Goal: Information Seeking & Learning: Find contact information

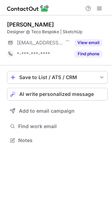
scroll to position [4, 4]
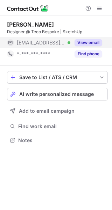
click at [48, 42] on span "[EMAIL_ADDRESS][DOMAIN_NAME]" at bounding box center [41, 43] width 48 height 6
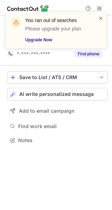
click at [105, 16] on div "You ran out of searches Please upgrade your plan Upgrade Now" at bounding box center [56, 30] width 101 height 36
click at [101, 19] on span at bounding box center [101, 18] width 6 height 7
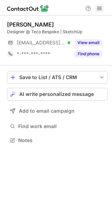
click at [103, 10] on button at bounding box center [99, 8] width 8 height 8
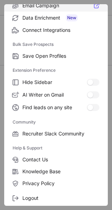
scroll to position [107, 0]
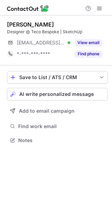
click at [28, 190] on div "Nell Musgrove Designer @ Teco Bespoke | SketchUp ***@tecobespoke.com Verified V…" at bounding box center [56, 112] width 112 height 195
click at [101, 10] on span at bounding box center [100, 9] width 6 height 6
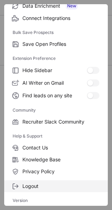
click at [33, 190] on label "Logout" at bounding box center [56, 186] width 104 height 12
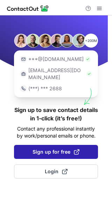
click at [50, 149] on span "Sign up for free" at bounding box center [56, 152] width 47 height 7
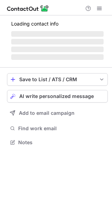
scroll to position [4, 4]
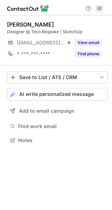
click at [100, 8] on span at bounding box center [100, 9] width 6 height 6
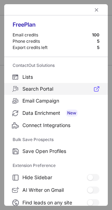
scroll to position [107, 0]
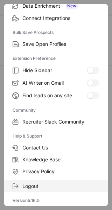
click at [37, 185] on span "Logout" at bounding box center [60, 186] width 77 height 6
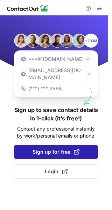
click at [40, 149] on span "Sign up for free" at bounding box center [56, 152] width 47 height 7
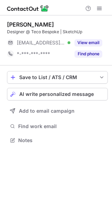
scroll to position [135, 112]
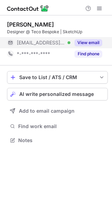
click at [44, 44] on span "***@tecobespoke.com" at bounding box center [41, 43] width 48 height 6
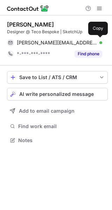
click at [44, 44] on span "ellen@tecobespoke.com" at bounding box center [57, 43] width 80 height 6
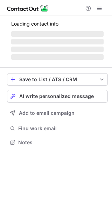
scroll to position [146, 112]
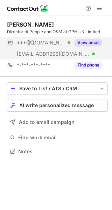
click at [40, 47] on div "***@hotmail.co.uk Verified" at bounding box center [38, 42] width 63 height 11
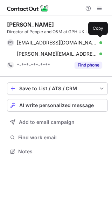
click at [40, 47] on div "ka_@hotmail.co.uk Verified Copy" at bounding box center [54, 42] width 95 height 11
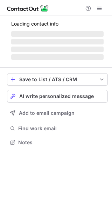
scroll to position [142, 112]
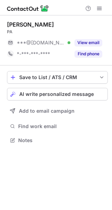
scroll to position [4, 4]
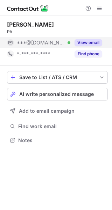
click at [45, 41] on span "***@gmail.com" at bounding box center [41, 43] width 48 height 6
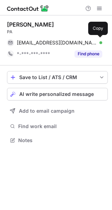
click at [45, 41] on span "bonhommeemily@gmail.com" at bounding box center [57, 43] width 80 height 6
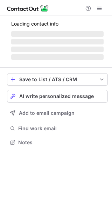
scroll to position [4, 4]
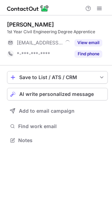
scroll to position [4, 4]
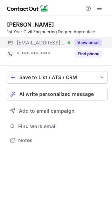
click at [41, 41] on span "***@nuttallbowser.com" at bounding box center [41, 43] width 48 height 6
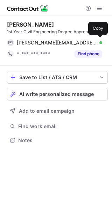
click at [41, 41] on span "aimee.miller@nuttallbowser.com" at bounding box center [57, 43] width 80 height 6
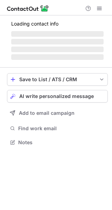
scroll to position [142, 112]
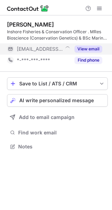
click at [48, 50] on span "***@sussex-ifca.gov.uk" at bounding box center [40, 49] width 46 height 6
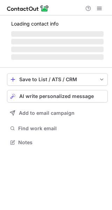
scroll to position [4, 4]
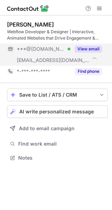
click at [40, 55] on div "[EMAIL_ADDRESS][DOMAIN_NAME]" at bounding box center [38, 60] width 63 height 11
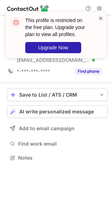
click at [101, 18] on span at bounding box center [101, 18] width 6 height 7
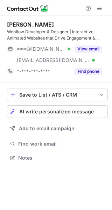
click at [97, 6] on div "This profile is restricted on the free plan. Upgrade your plan to view all prof…" at bounding box center [56, 38] width 112 height 66
click at [97, 6] on span at bounding box center [100, 9] width 6 height 6
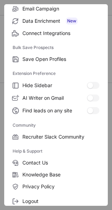
scroll to position [107, 0]
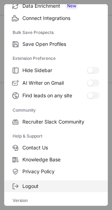
click at [54, 191] on label "Logout" at bounding box center [56, 186] width 104 height 12
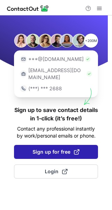
click at [52, 145] on button "Sign up for free" at bounding box center [56, 152] width 84 height 14
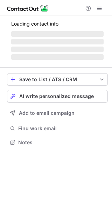
scroll to position [153, 112]
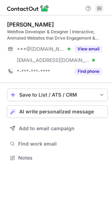
click at [101, 6] on span at bounding box center [100, 9] width 6 height 6
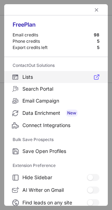
scroll to position [107, 0]
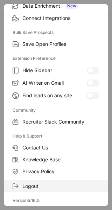
click at [56, 185] on span "Logout" at bounding box center [60, 186] width 77 height 6
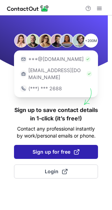
click at [51, 149] on span "Sign up for free" at bounding box center [56, 152] width 47 height 7
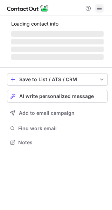
scroll to position [153, 112]
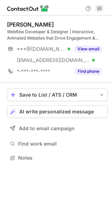
click at [100, 8] on span at bounding box center [100, 9] width 6 height 6
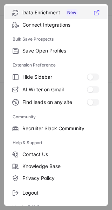
scroll to position [107, 0]
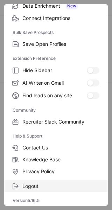
click at [45, 192] on label "Logout" at bounding box center [56, 186] width 104 height 12
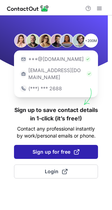
click at [56, 149] on span "Sign up for free" at bounding box center [56, 152] width 47 height 7
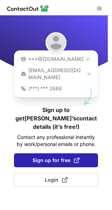
click at [58, 153] on button "Sign up for free" at bounding box center [56, 160] width 84 height 14
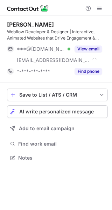
scroll to position [153, 112]
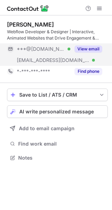
click at [52, 49] on span "***@hotmail.com" at bounding box center [41, 49] width 48 height 6
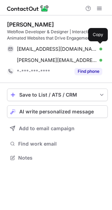
click at [52, 49] on span "omarmahmoud997@hotmail.com" at bounding box center [57, 49] width 80 height 6
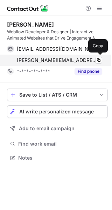
click at [48, 62] on span "omar@trvlwell.co" at bounding box center [57, 60] width 80 height 6
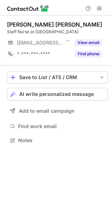
scroll to position [142, 112]
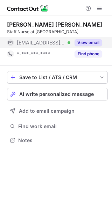
click at [45, 46] on span "[EMAIL_ADDRESS][DOMAIN_NAME]" at bounding box center [41, 43] width 48 height 6
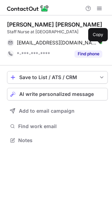
click at [45, 46] on span "[EMAIL_ADDRESS][DOMAIN_NAME]" at bounding box center [57, 43] width 80 height 6
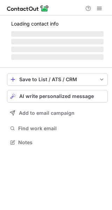
scroll to position [4, 4]
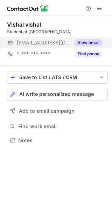
click at [52, 44] on span "***@somcare.co.uk" at bounding box center [44, 43] width 54 height 6
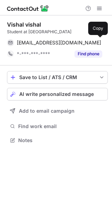
click at [52, 44] on span "vishal@somcare.co.uk" at bounding box center [59, 43] width 84 height 6
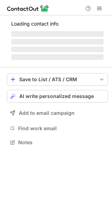
scroll to position [4, 4]
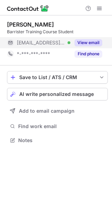
click at [52, 47] on div "[EMAIL_ADDRESS][DOMAIN_NAME] Verified" at bounding box center [38, 42] width 63 height 11
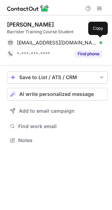
click at [52, 47] on div "lgowan@pallantchambers.co.uk Verified Copy" at bounding box center [54, 42] width 95 height 11
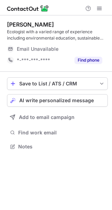
scroll to position [142, 112]
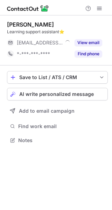
scroll to position [4, 4]
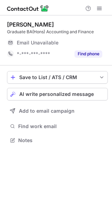
scroll to position [4, 4]
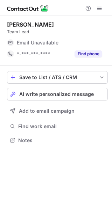
scroll to position [4, 4]
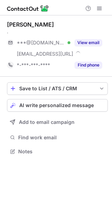
scroll to position [146, 112]
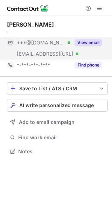
click at [39, 45] on span "***@gmail.com" at bounding box center [41, 43] width 48 height 6
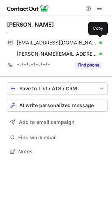
click at [39, 45] on span "kthomason8588@gmail.com" at bounding box center [57, 43] width 80 height 6
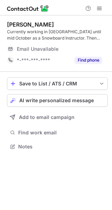
scroll to position [142, 112]
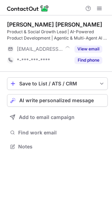
scroll to position [142, 112]
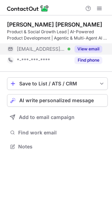
click at [41, 47] on span "[EMAIL_ADDRESS][DOMAIN_NAME]" at bounding box center [41, 49] width 48 height 6
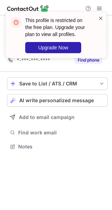
click at [101, 18] on span at bounding box center [101, 18] width 6 height 7
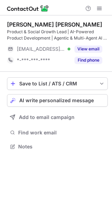
click at [99, 6] on span at bounding box center [100, 9] width 6 height 6
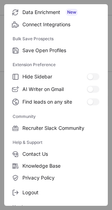
scroll to position [107, 0]
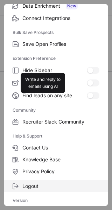
click at [54, 182] on label "Logout" at bounding box center [56, 186] width 104 height 12
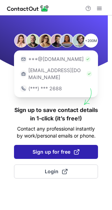
click at [51, 149] on span "Sign up for free" at bounding box center [56, 152] width 47 height 7
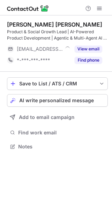
scroll to position [142, 112]
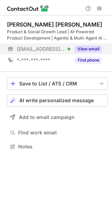
click at [40, 54] on div "[EMAIL_ADDRESS][DOMAIN_NAME] Verified" at bounding box center [38, 48] width 63 height 11
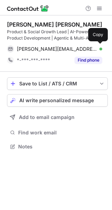
click at [40, 54] on div "[PERSON_NAME][EMAIL_ADDRESS][PERSON_NAME][DOMAIN_NAME] Verified Copy" at bounding box center [54, 48] width 95 height 11
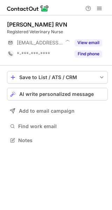
scroll to position [4, 4]
click at [52, 43] on div "[EMAIL_ADDRESS][PERSON_NAME][DOMAIN_NAME] Verified" at bounding box center [44, 43] width 54 height 6
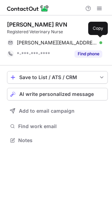
click at [52, 43] on span "[PERSON_NAME][EMAIL_ADDRESS][PERSON_NAME][DOMAIN_NAME]" at bounding box center [57, 43] width 80 height 6
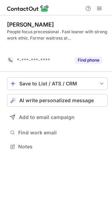
scroll to position [130, 112]
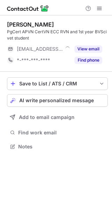
scroll to position [142, 112]
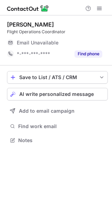
scroll to position [4, 4]
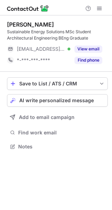
scroll to position [142, 112]
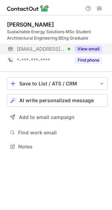
click at [48, 48] on span "***@teacheractive.com" at bounding box center [41, 49] width 48 height 6
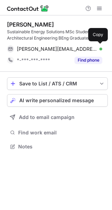
click at [48, 48] on span "jessica.thomas@teacheractive.com" at bounding box center [57, 49] width 80 height 6
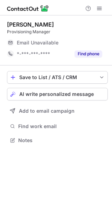
scroll to position [4, 4]
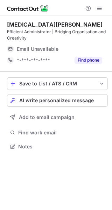
scroll to position [142, 112]
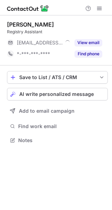
scroll to position [4, 4]
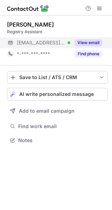
click at [49, 40] on span "***@uhi.ac.uk" at bounding box center [41, 43] width 48 height 6
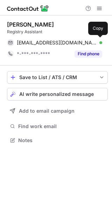
click at [49, 40] on span "kirsty.davies@uhi.ac.uk" at bounding box center [57, 43] width 80 height 6
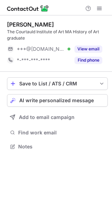
scroll to position [142, 112]
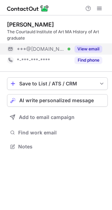
click at [54, 44] on div "***@[DOMAIN_NAME] Verified" at bounding box center [38, 48] width 63 height 11
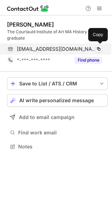
click at [52, 52] on div "[EMAIL_ADDRESS][DOMAIN_NAME] Verified Copy" at bounding box center [54, 48] width 95 height 11
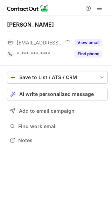
scroll to position [4, 4]
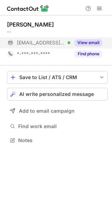
click at [42, 40] on span "***@sparqs.ac.uk" at bounding box center [41, 43] width 48 height 6
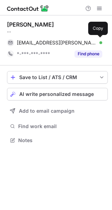
click at [42, 40] on span "shona.agnew@sparqs.ac.uk" at bounding box center [57, 43] width 80 height 6
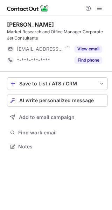
scroll to position [142, 112]
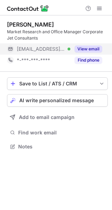
click at [56, 49] on div "***@cjc.aero Verified" at bounding box center [44, 49] width 54 height 6
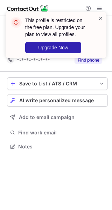
click at [101, 19] on span at bounding box center [101, 18] width 6 height 7
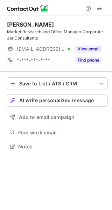
click at [100, 6] on span at bounding box center [100, 9] width 6 height 6
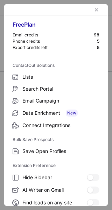
click at [100, 6] on div at bounding box center [56, 9] width 104 height 11
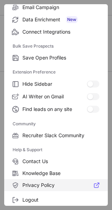
scroll to position [104, 0]
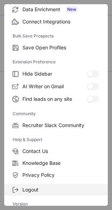
click at [55, 189] on span "Logout" at bounding box center [60, 190] width 77 height 6
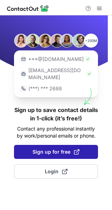
click at [55, 149] on span "Sign up for free" at bounding box center [56, 152] width 47 height 7
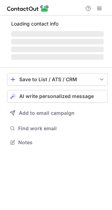
scroll to position [142, 112]
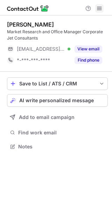
click at [101, 6] on span at bounding box center [100, 9] width 6 height 6
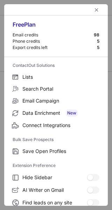
scroll to position [107, 0]
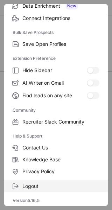
click at [64, 182] on label "Logout" at bounding box center [56, 186] width 104 height 12
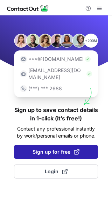
click at [56, 149] on button "Sign up for free" at bounding box center [56, 152] width 84 height 14
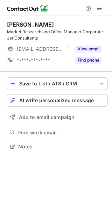
scroll to position [142, 112]
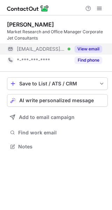
click at [44, 46] on span "[EMAIL_ADDRESS][DOMAIN_NAME]" at bounding box center [41, 49] width 48 height 6
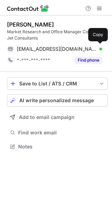
click at [44, 46] on span "[EMAIL_ADDRESS][DOMAIN_NAME]" at bounding box center [57, 49] width 80 height 6
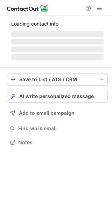
scroll to position [146, 112]
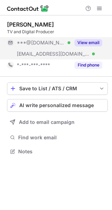
click at [58, 43] on div "***@gmail.com Verified" at bounding box center [44, 43] width 54 height 6
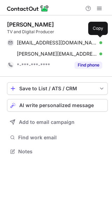
click at [58, 43] on span "jakebrinksman@gmail.com" at bounding box center [57, 43] width 80 height 6
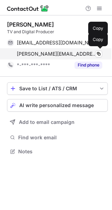
click at [67, 55] on span "jake@redbricksmedia.co.uk" at bounding box center [57, 54] width 80 height 6
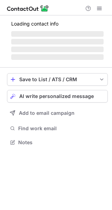
scroll to position [146, 112]
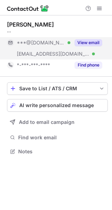
click at [54, 44] on span "***@[DOMAIN_NAME]" at bounding box center [41, 43] width 48 height 6
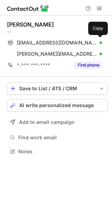
click at [54, 44] on span "hollylouiseb@hotmail.co.uk" at bounding box center [57, 43] width 80 height 6
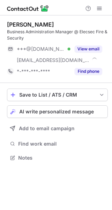
scroll to position [153, 112]
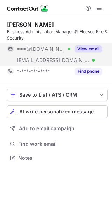
click at [58, 55] on div "***@elecsec.co.uk Verified" at bounding box center [38, 60] width 63 height 11
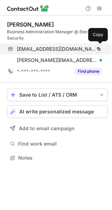
click at [61, 50] on span "craign1985@hotmail.co.uk" at bounding box center [57, 49] width 80 height 6
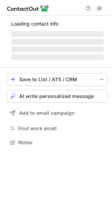
scroll to position [4, 4]
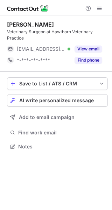
scroll to position [142, 112]
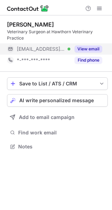
click at [59, 44] on div "[EMAIL_ADDRESS][DOMAIN_NAME] Verified" at bounding box center [38, 48] width 63 height 11
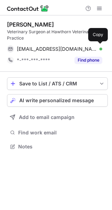
click at [59, 44] on div "[EMAIL_ADDRESS][DOMAIN_NAME] Verified Copy" at bounding box center [54, 48] width 95 height 11
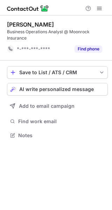
scroll to position [130, 112]
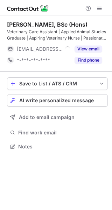
scroll to position [142, 112]
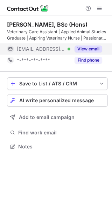
click at [54, 53] on div "***@highamvets.com Verified" at bounding box center [38, 48] width 63 height 11
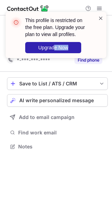
drag, startPoint x: 54, startPoint y: 53, endPoint x: 100, endPoint y: 16, distance: 58.6
click at [100, 16] on div "This profile is restricted on the free plan. Upgrade your plan to view all prof…" at bounding box center [56, 38] width 112 height 66
click at [100, 16] on span at bounding box center [101, 18] width 6 height 7
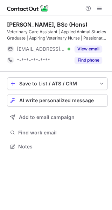
click at [99, 3] on div "Help & Support" at bounding box center [56, 7] width 112 height 15
click at [99, 6] on span at bounding box center [100, 9] width 6 height 6
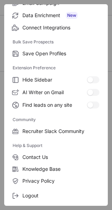
scroll to position [107, 0]
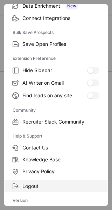
click at [38, 183] on span "Logout" at bounding box center [60, 186] width 77 height 6
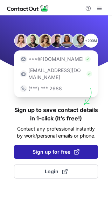
click at [54, 149] on span "Sign up for free" at bounding box center [56, 152] width 47 height 7
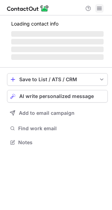
scroll to position [142, 112]
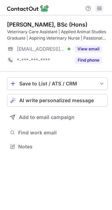
click at [99, 9] on span at bounding box center [100, 9] width 6 height 6
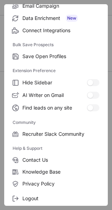
scroll to position [107, 0]
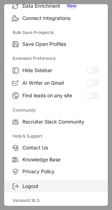
click at [33, 184] on span "Logout" at bounding box center [60, 186] width 77 height 6
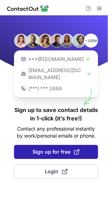
click at [58, 150] on button "Sign up for free" at bounding box center [56, 152] width 84 height 14
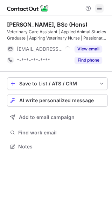
scroll to position [142, 112]
click at [98, 7] on span at bounding box center [100, 9] width 6 height 6
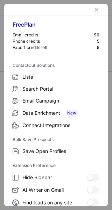
scroll to position [107, 0]
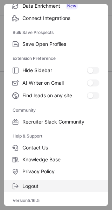
click at [36, 184] on span "Logout" at bounding box center [60, 186] width 77 height 6
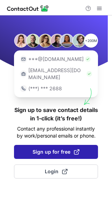
click at [55, 149] on span "Sign up for free" at bounding box center [56, 152] width 47 height 7
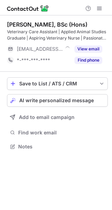
scroll to position [142, 112]
click at [99, 9] on span at bounding box center [100, 9] width 6 height 6
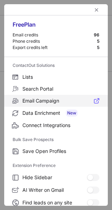
scroll to position [107, 0]
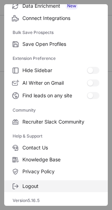
click at [44, 185] on span "Logout" at bounding box center [60, 186] width 77 height 6
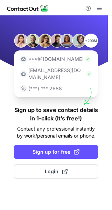
click at [44, 185] on div "+200M ***@gmail.com ***@company.com (***) *** 2688 Sign up to save contact deta…" at bounding box center [56, 112] width 112 height 195
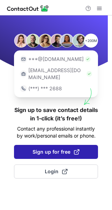
click at [50, 149] on span "Sign up for free" at bounding box center [56, 152] width 47 height 7
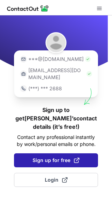
click at [50, 153] on button "Sign up for free" at bounding box center [56, 160] width 84 height 14
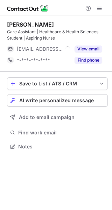
scroll to position [142, 112]
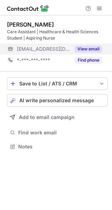
click at [47, 51] on span "[EMAIL_ADDRESS][DOMAIN_NAME]" at bounding box center [44, 49] width 54 height 6
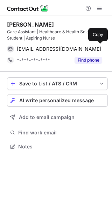
click at [47, 51] on span "[EMAIL_ADDRESS][DOMAIN_NAME]" at bounding box center [59, 49] width 84 height 6
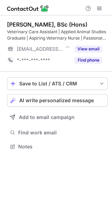
scroll to position [142, 112]
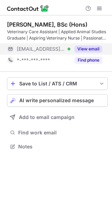
click at [45, 50] on span "[EMAIL_ADDRESS][DOMAIN_NAME]" at bounding box center [41, 49] width 48 height 6
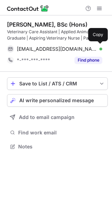
click at [45, 50] on span "victoria@highamvets.com" at bounding box center [57, 49] width 80 height 6
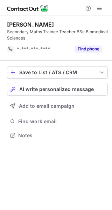
scroll to position [130, 112]
